Goal: Task Accomplishment & Management: Use online tool/utility

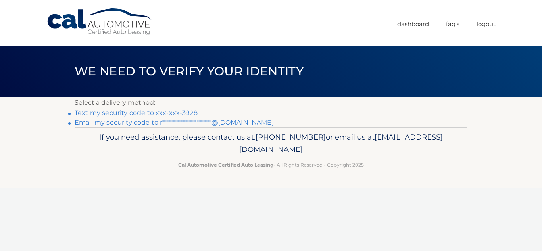
click at [114, 113] on link "Text my security code to xxx-xxx-3928" at bounding box center [136, 113] width 123 height 8
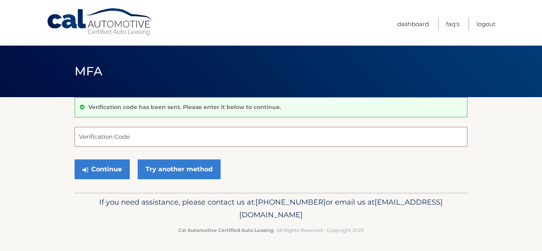
click at [107, 134] on input "Verification Code" at bounding box center [271, 137] width 392 height 20
type input "108985"
click at [75, 159] on button "Continue" at bounding box center [102, 169] width 55 height 20
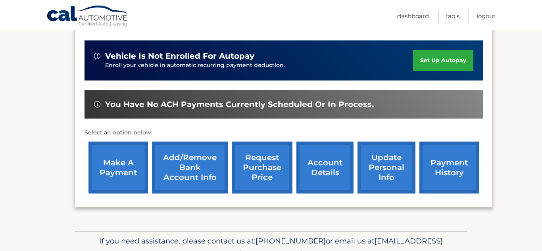
scroll to position [214, 0]
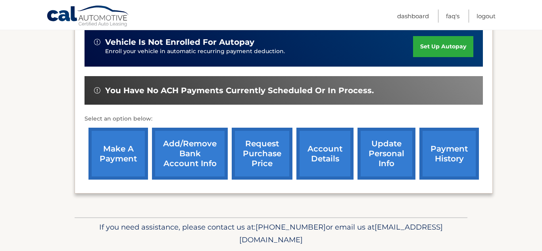
click at [116, 140] on link "make a payment" at bounding box center [117, 154] width 59 height 52
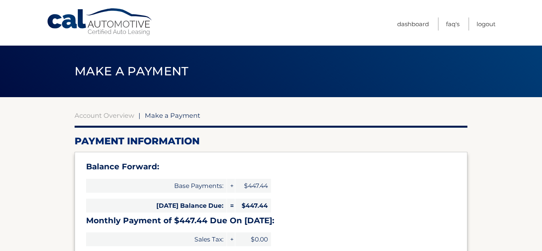
select select "MzZmYTIyYTItNzg0MC00YWY1LWFjNDgtZTc1MGY1OWY3MzVm"
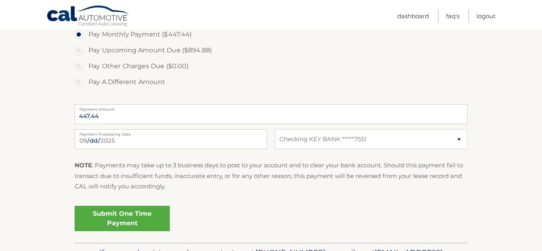
scroll to position [342, 0]
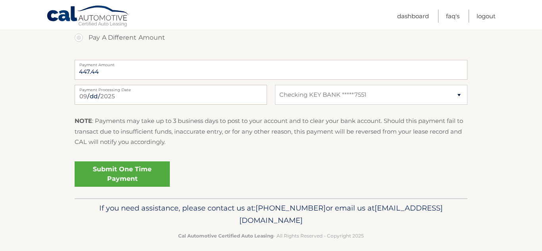
click at [131, 172] on link "Submit One Time Payment" at bounding box center [122, 173] width 95 height 25
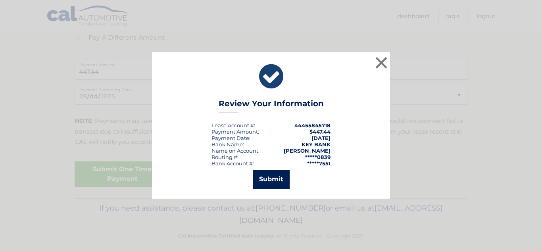
click at [272, 176] on button "Submit" at bounding box center [271, 179] width 37 height 19
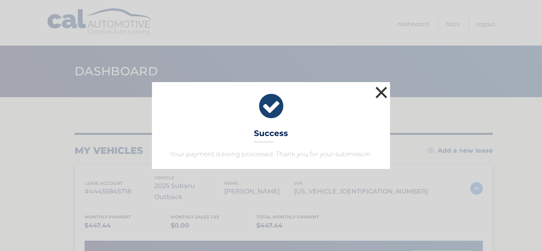
click at [385, 93] on button "×" at bounding box center [381, 92] width 16 height 16
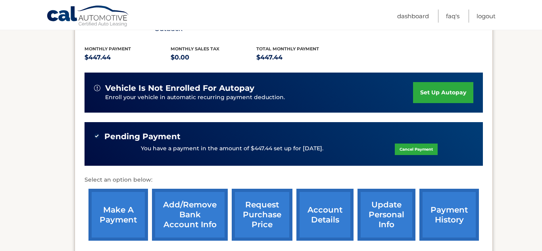
scroll to position [55, 0]
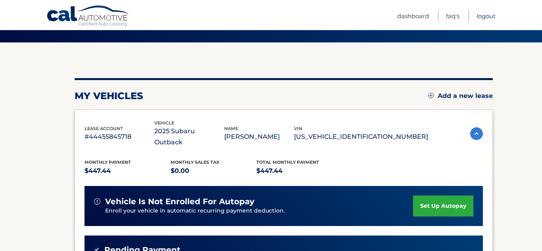
click at [486, 17] on link "Logout" at bounding box center [485, 16] width 19 height 13
